Goal: Information Seeking & Learning: Learn about a topic

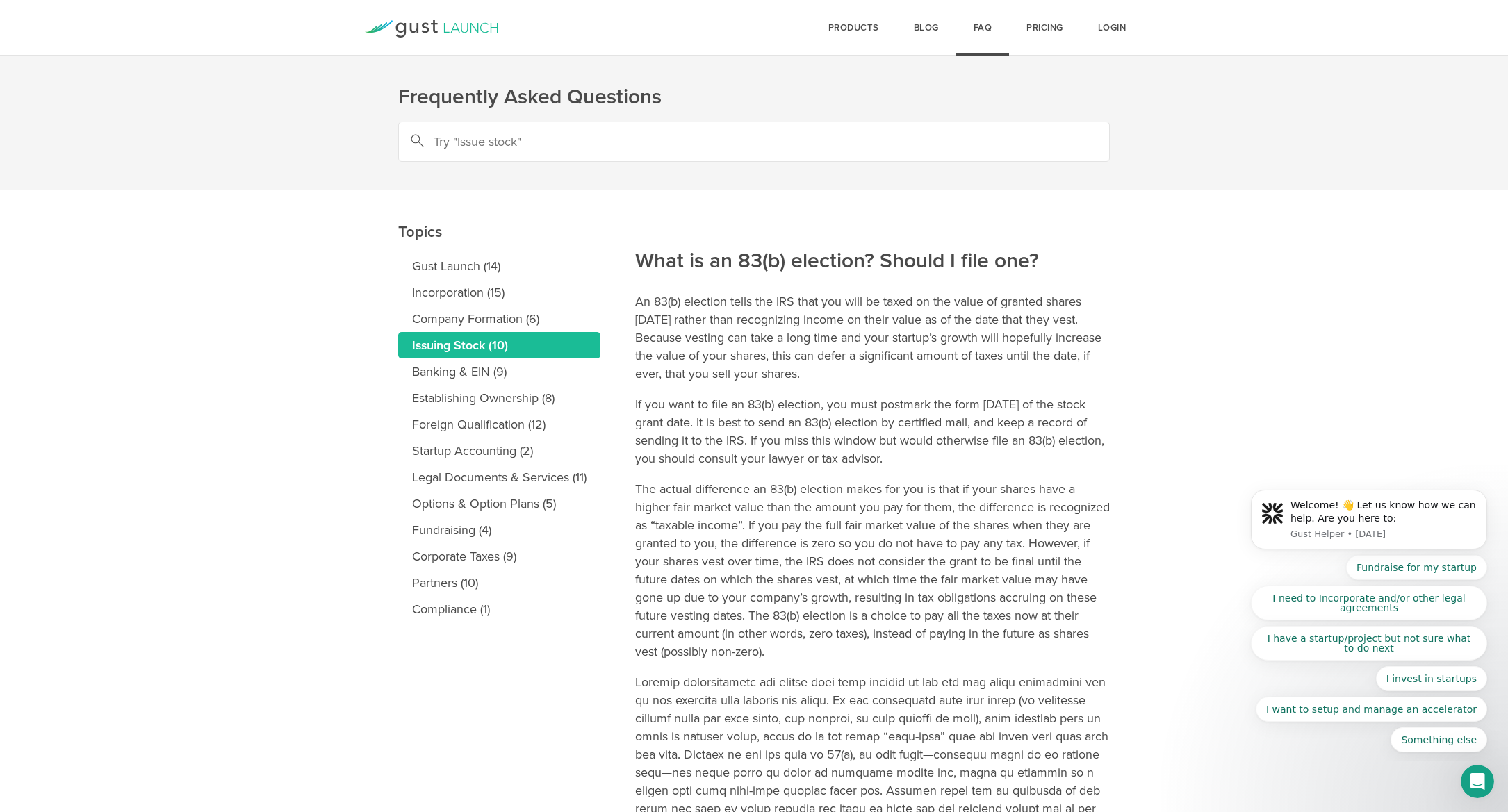
drag, startPoint x: 634, startPoint y: 302, endPoint x: 770, endPoint y: 358, distance: 147.1
click at [770, 358] on main "Topics Gust Launch (14) Incorporation (15) Company Formation (6) Issuing Stock …" at bounding box center [754, 694] width 1508 height 1006
click at [790, 362] on p "An 83(b) election tells the IRS that you will be taxed on the value of granted …" at bounding box center [872, 338] width 474 height 90
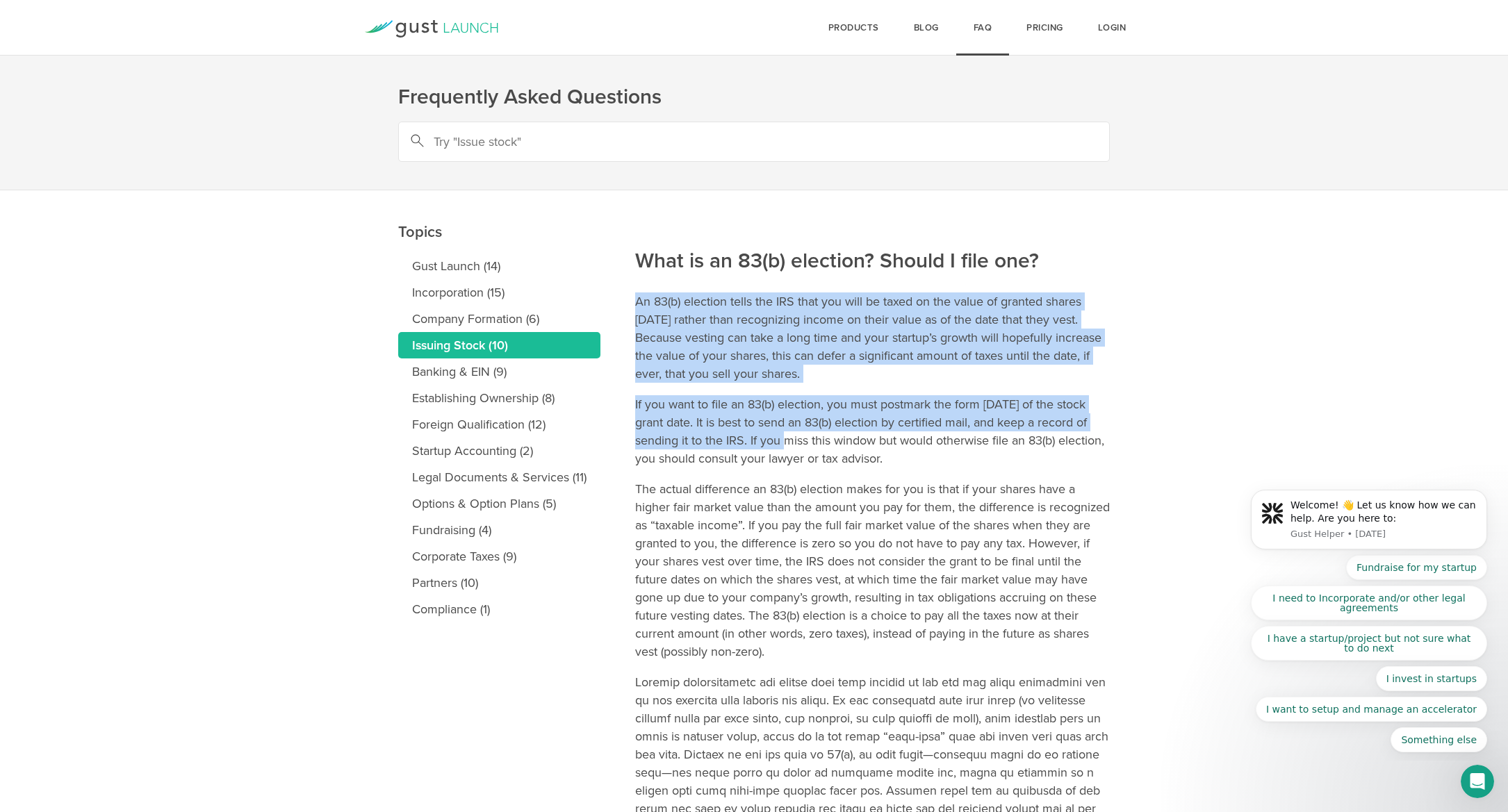
drag, startPoint x: 802, startPoint y: 441, endPoint x: 639, endPoint y: 300, distance: 215.5
click at [639, 300] on article "What is an 83(b) election? Should I file one? An 83(b) election tells the IRS t…" at bounding box center [872, 666] width 474 height 950
copy article "An 83(b) election tells the IRS that you will be taxed on the value of granted …"
click at [590, 131] on input "text" at bounding box center [753, 141] width 711 height 40
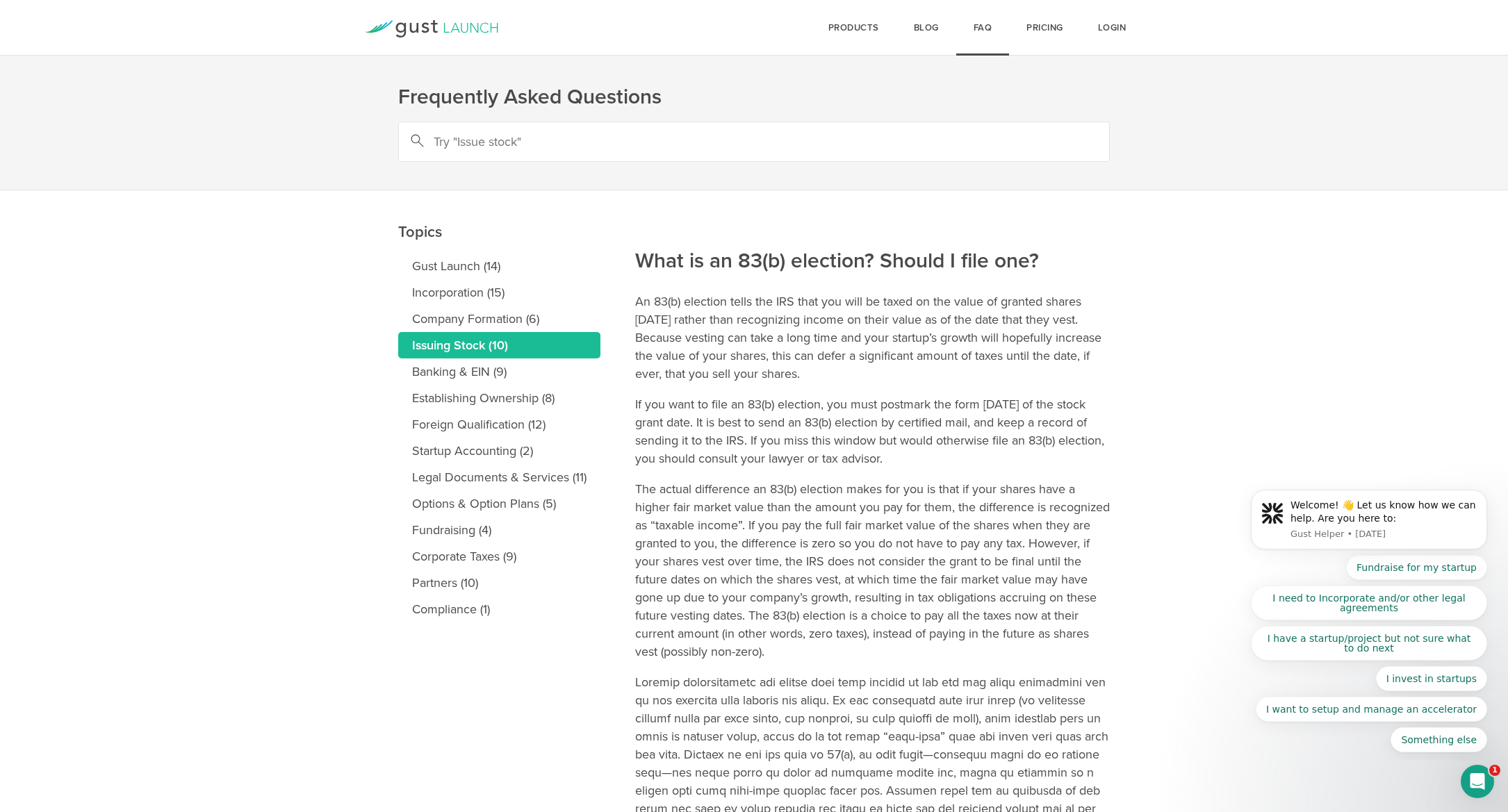
click at [590, 131] on input "text" at bounding box center [753, 141] width 711 height 40
type input "QSBS"
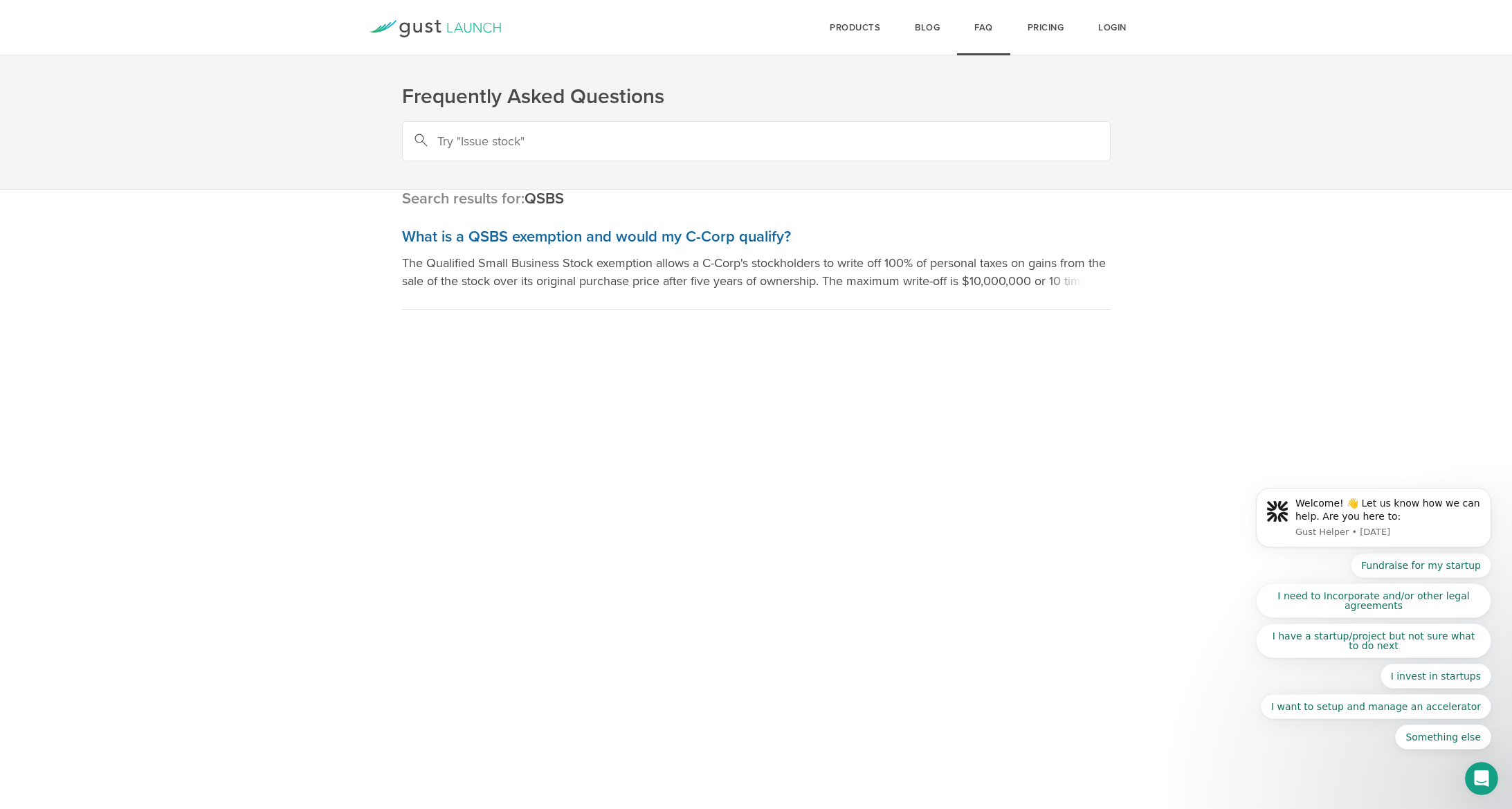
click at [561, 239] on h3 "What is a QSBS exemption and would my C-Corp qualify?" at bounding box center [756, 237] width 708 height 20
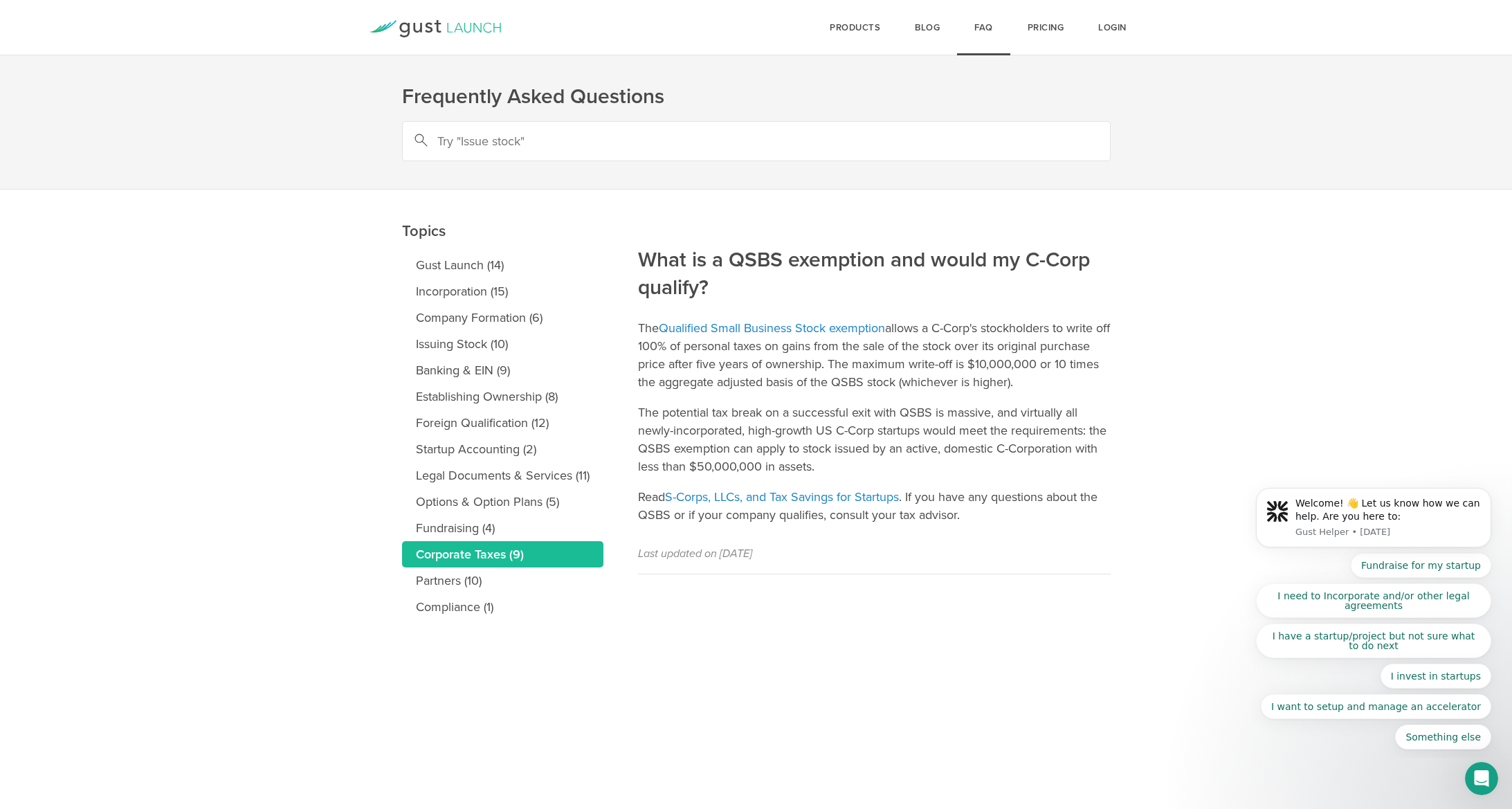
click at [934, 436] on p "The potential tax break on a successful exit with QSBS is massive, and virtuall…" at bounding box center [873, 440] width 472 height 72
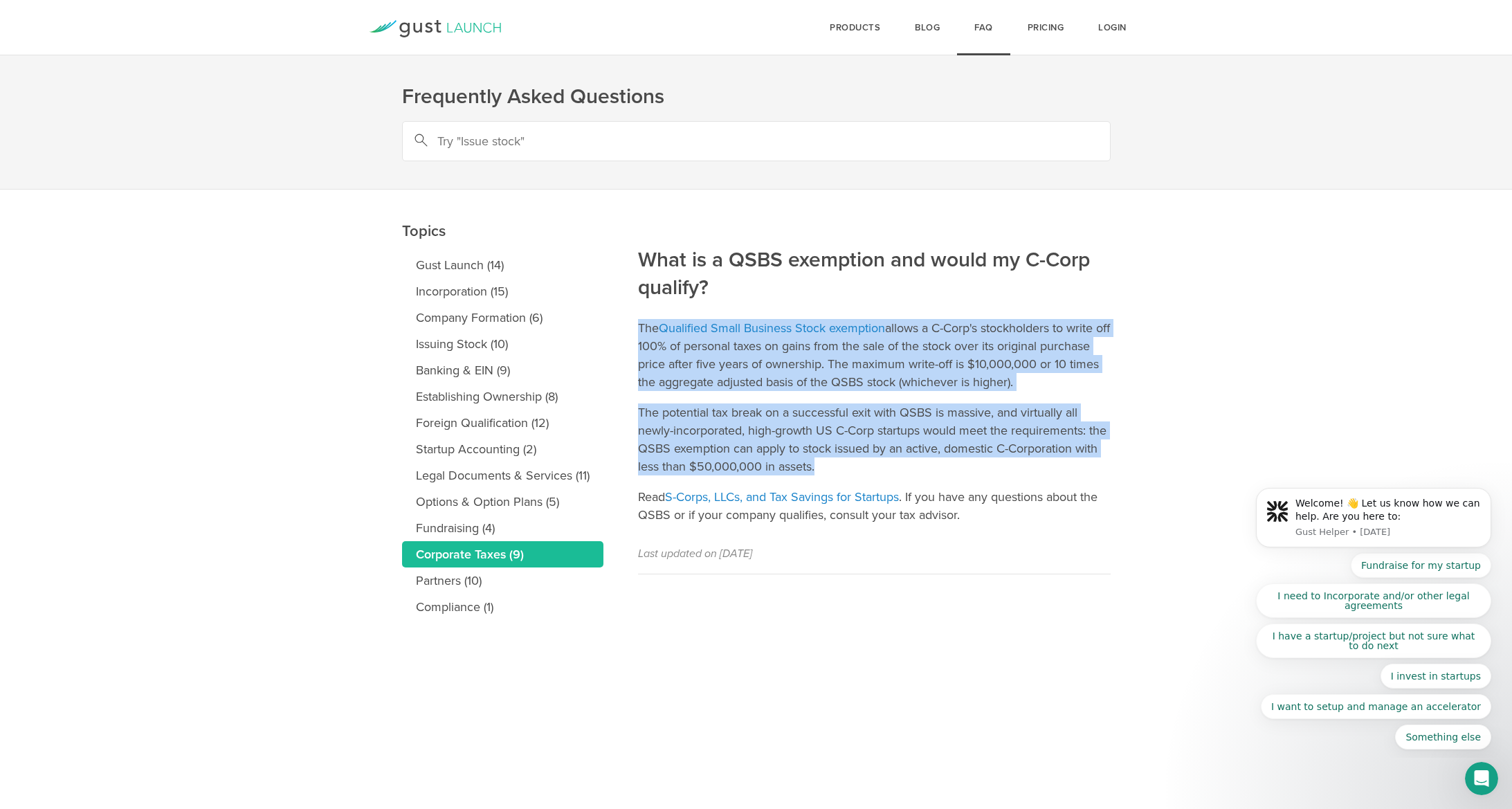
drag, startPoint x: 639, startPoint y: 327, endPoint x: 979, endPoint y: 465, distance: 366.9
click at [979, 465] on article "What is a QSBS exemption and would my C-Corp qualify? The Qualified Small Busin…" at bounding box center [873, 382] width 472 height 385
copy article "The Qualified Small Business Stock exemption allows a C-Corp's stockholders to …"
drag, startPoint x: 693, startPoint y: 807, endPoint x: 1316, endPoint y: 317, distance: 792.6
click at [1315, 315] on main "Topics Gust Launch (14) Incorporation (15) Company Formation (6) Issuing Stock …" at bounding box center [756, 432] width 1512 height 486
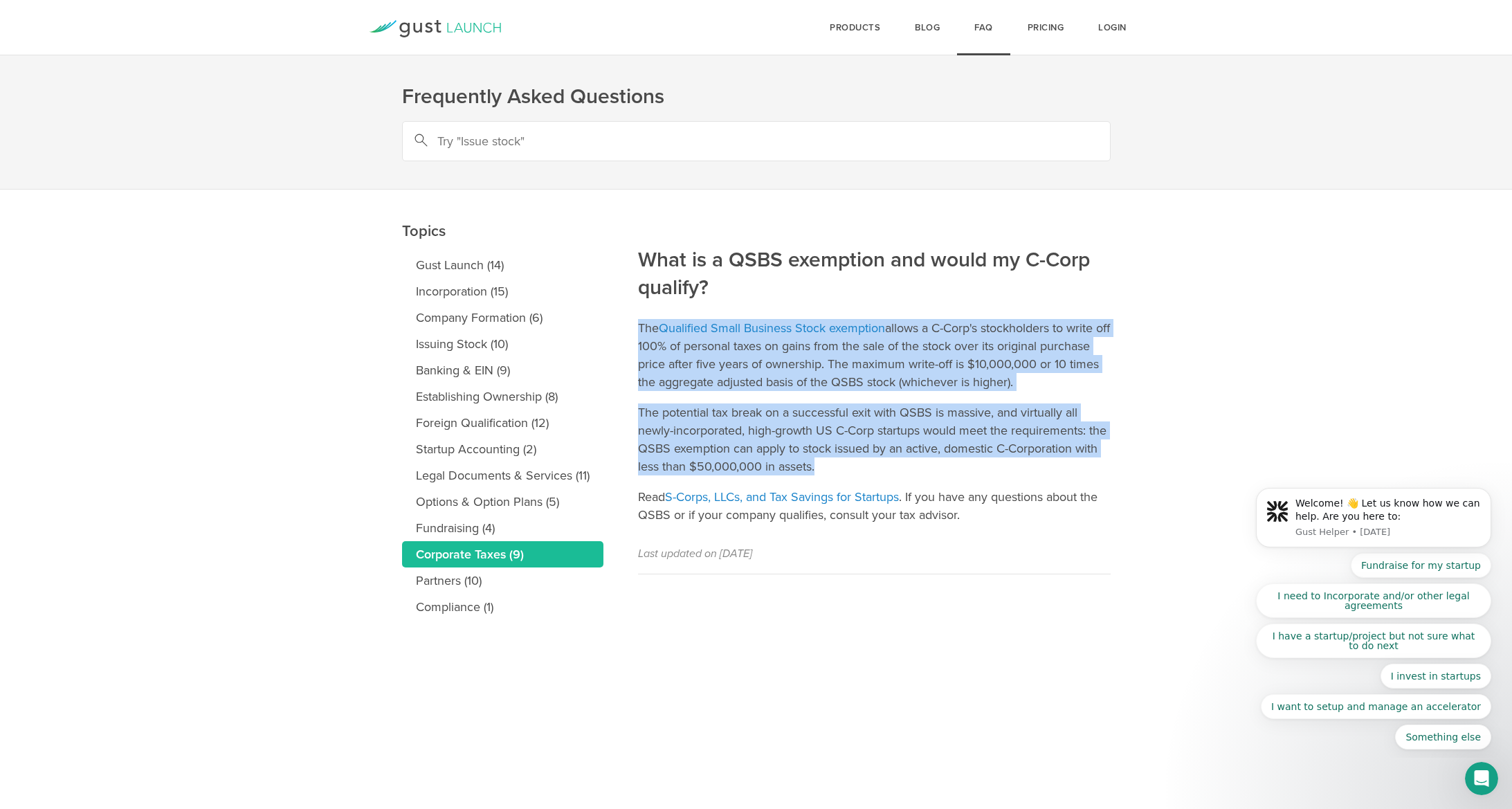
drag, startPoint x: 1039, startPoint y: 141, endPoint x: 1144, endPoint y: 304, distance: 193.9
click at [1144, 304] on main "Topics Gust Launch (14) Incorporation (15) Company Formation (6) Issuing Stock …" at bounding box center [756, 432] width 1512 height 486
